Goal: Task Accomplishment & Management: Manage account settings

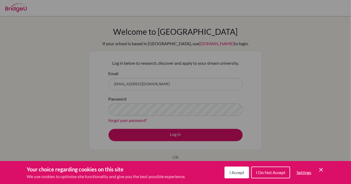
click at [239, 175] on button "I Accept" at bounding box center [237, 172] width 25 height 12
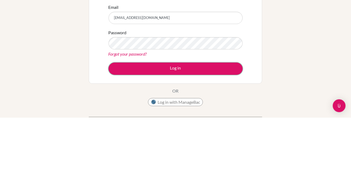
click at [117, 131] on button "Log in" at bounding box center [176, 135] width 134 height 12
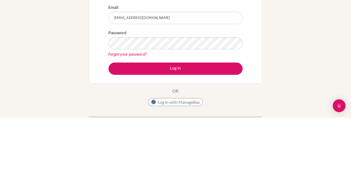
click at [109, 129] on button "Log in" at bounding box center [176, 135] width 134 height 12
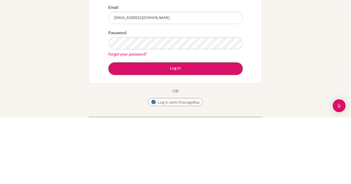
click at [117, 132] on button "Log in" at bounding box center [176, 135] width 134 height 12
click at [119, 131] on button "Log in" at bounding box center [176, 135] width 134 height 12
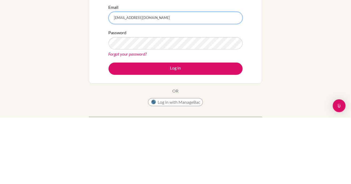
click at [218, 85] on input "aminahahmed6011@pristineschool.com" at bounding box center [176, 84] width 134 height 12
type input "aminahahmed6011@pristine"
type input "[EMAIL_ADDRESS][DOMAIN_NAME]"
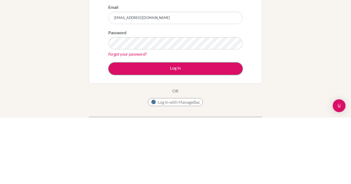
click at [113, 134] on button "Log in" at bounding box center [176, 135] width 134 height 12
click at [120, 132] on button "Log in" at bounding box center [176, 135] width 134 height 12
click at [114, 135] on button "Log in" at bounding box center [176, 135] width 134 height 12
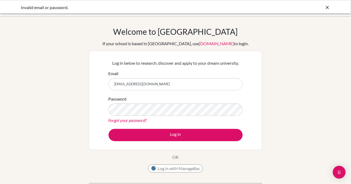
click at [111, 121] on link "Forgot your password?" at bounding box center [128, 119] width 38 height 5
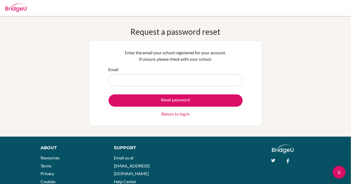
click at [117, 81] on input "Email" at bounding box center [176, 80] width 134 height 12
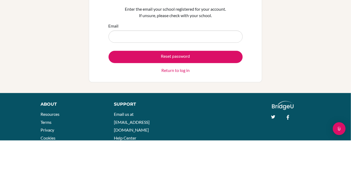
type input "[EMAIL_ADDRESS][DOMAIN_NAME]"
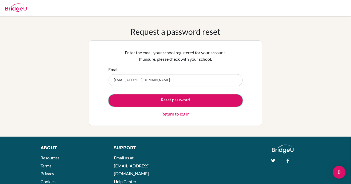
click at [115, 99] on button "Reset password" at bounding box center [176, 100] width 134 height 12
click at [166, 113] on link "Return to log in" at bounding box center [175, 113] width 28 height 6
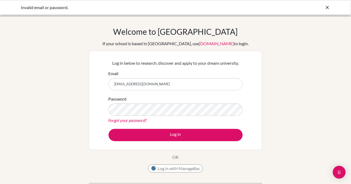
click at [11, 12] on div "Invalid email or password." at bounding box center [175, 7] width 351 height 15
click at [16, 14] on div "Invalid email or password." at bounding box center [175, 7] width 351 height 15
click at [26, 34] on div "Welcome to BridgeU If your school is based in China, use app.bridge-u.com.cn to…" at bounding box center [175, 114] width 351 height 175
click at [328, 10] on icon at bounding box center [327, 7] width 5 height 5
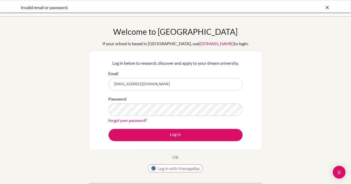
click at [326, 9] on div at bounding box center [176, 8] width 346 height 16
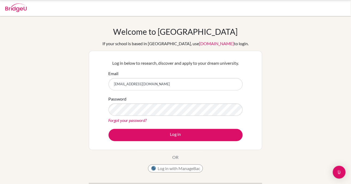
click at [11, 9] on img at bounding box center [15, 7] width 21 height 9
click at [15, 10] on img at bounding box center [15, 7] width 21 height 9
click at [124, 82] on input "Email" at bounding box center [176, 84] width 134 height 12
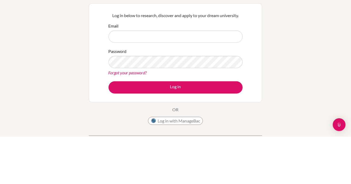
type input "hanaahmedahmed20@gmail.com"
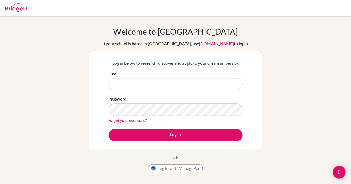
click at [123, 79] on input "Email" at bounding box center [176, 84] width 134 height 12
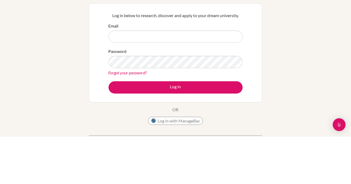
type input "[EMAIL_ADDRESS][DOMAIN_NAME]"
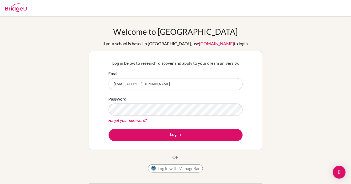
click at [116, 99] on label "Password" at bounding box center [118, 99] width 18 height 6
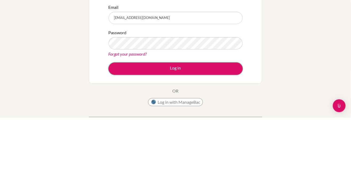
click at [227, 133] on button "Log in" at bounding box center [176, 135] width 134 height 12
